Goal: Task Accomplishment & Management: Complete application form

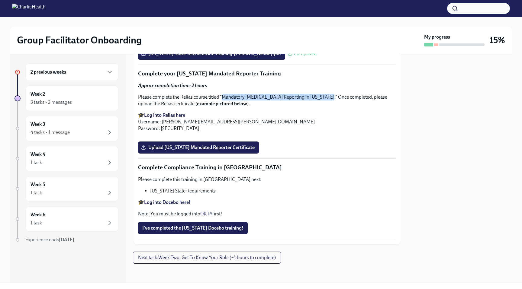
scroll to position [1312, 0]
click at [205, 148] on span "Upload [US_STATE] Mandated Reporter Certificate" at bounding box center [198, 148] width 112 height 6
click at [0, 0] on input "Upload [US_STATE] Mandated Reporter Certificate" at bounding box center [0, 0] width 0 height 0
click at [270, 107] on p "Please complete the Relias course titled "Mandatory [MEDICAL_DATA] Reporting in…" at bounding box center [267, 100] width 258 height 13
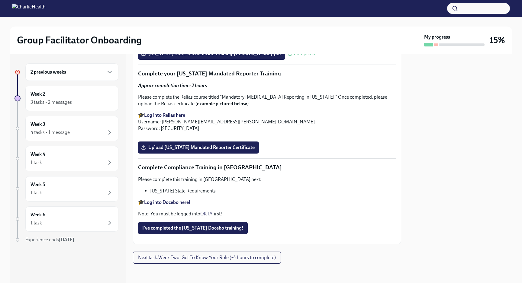
click at [262, 107] on p "Please complete the Relias course titled "Mandatory [MEDICAL_DATA] Reporting in…" at bounding box center [267, 100] width 258 height 13
drag, startPoint x: 223, startPoint y: 132, endPoint x: 326, endPoint y: 134, distance: 103.4
click at [326, 107] on p "Please complete the Relias course titled "Mandatory [MEDICAL_DATA] Reporting in…" at bounding box center [267, 100] width 258 height 13
copy p "Mandatory [MEDICAL_DATA] Reporting in [US_STATE]."
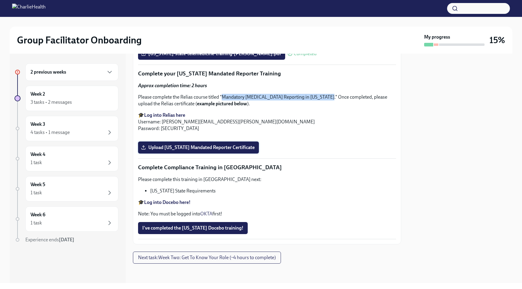
click at [211, 148] on span "Upload [US_STATE] Mandated Reporter Certificate" at bounding box center [198, 148] width 112 height 6
click at [0, 0] on input "Upload [US_STATE] Mandated Reporter Certificate" at bounding box center [0, 0] width 0 height 0
click at [202, 149] on span "Upload [US_STATE] Mandated Reporter Certificate" at bounding box center [198, 148] width 112 height 6
click at [0, 0] on input "Upload [US_STATE] Mandated Reporter Certificate" at bounding box center [0, 0] width 0 height 0
